Goal: Task Accomplishment & Management: Complete application form

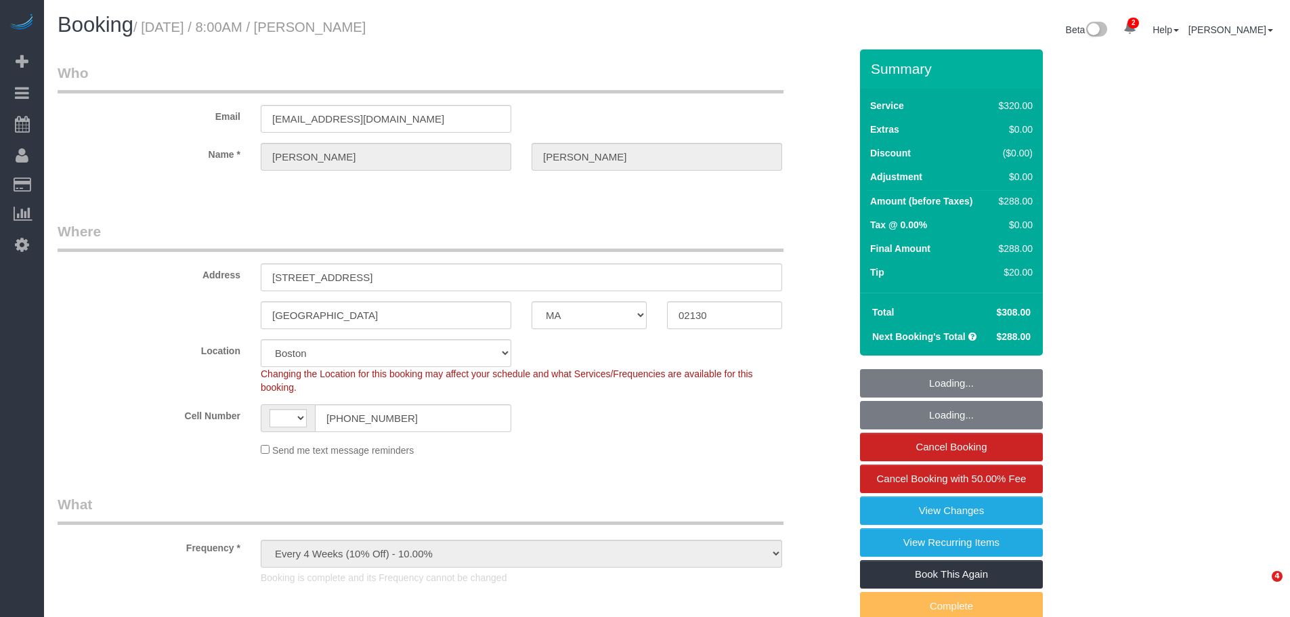
select select "MA"
select select "number:89"
select select "number:90"
select select "number:15"
select select "number:5"
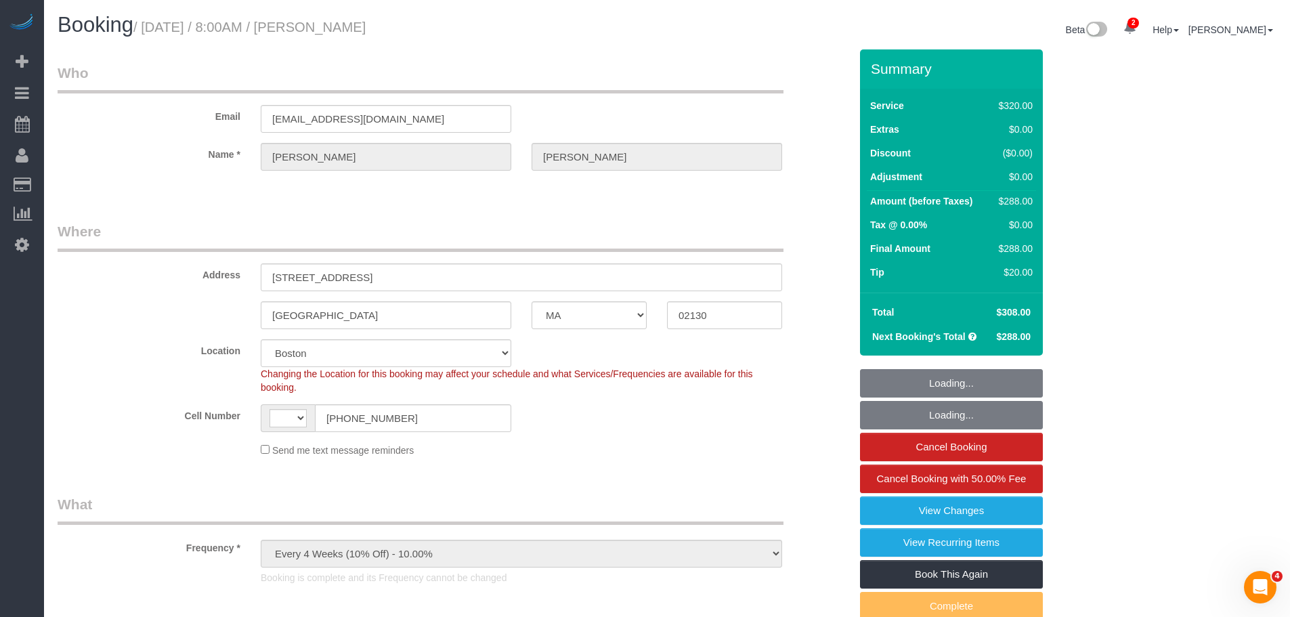
select select "object:798"
select select "string:[GEOGRAPHIC_DATA]"
select select "spot1"
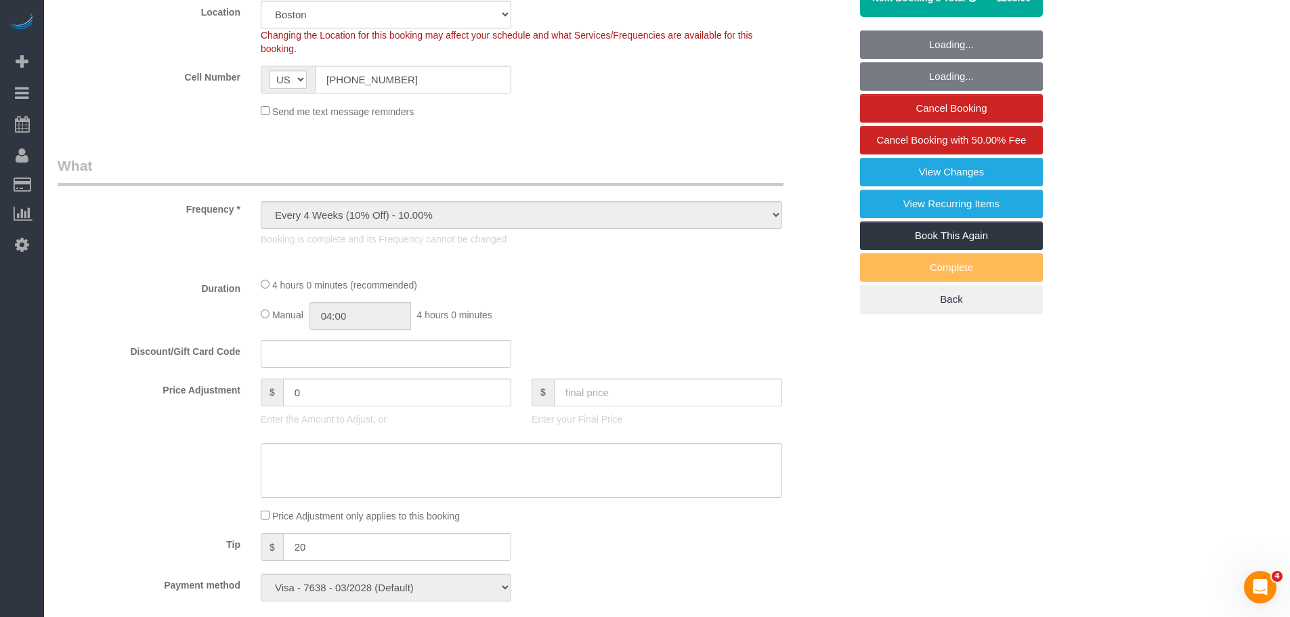
select select "240"
